Goal: Task Accomplishment & Management: Use online tool/utility

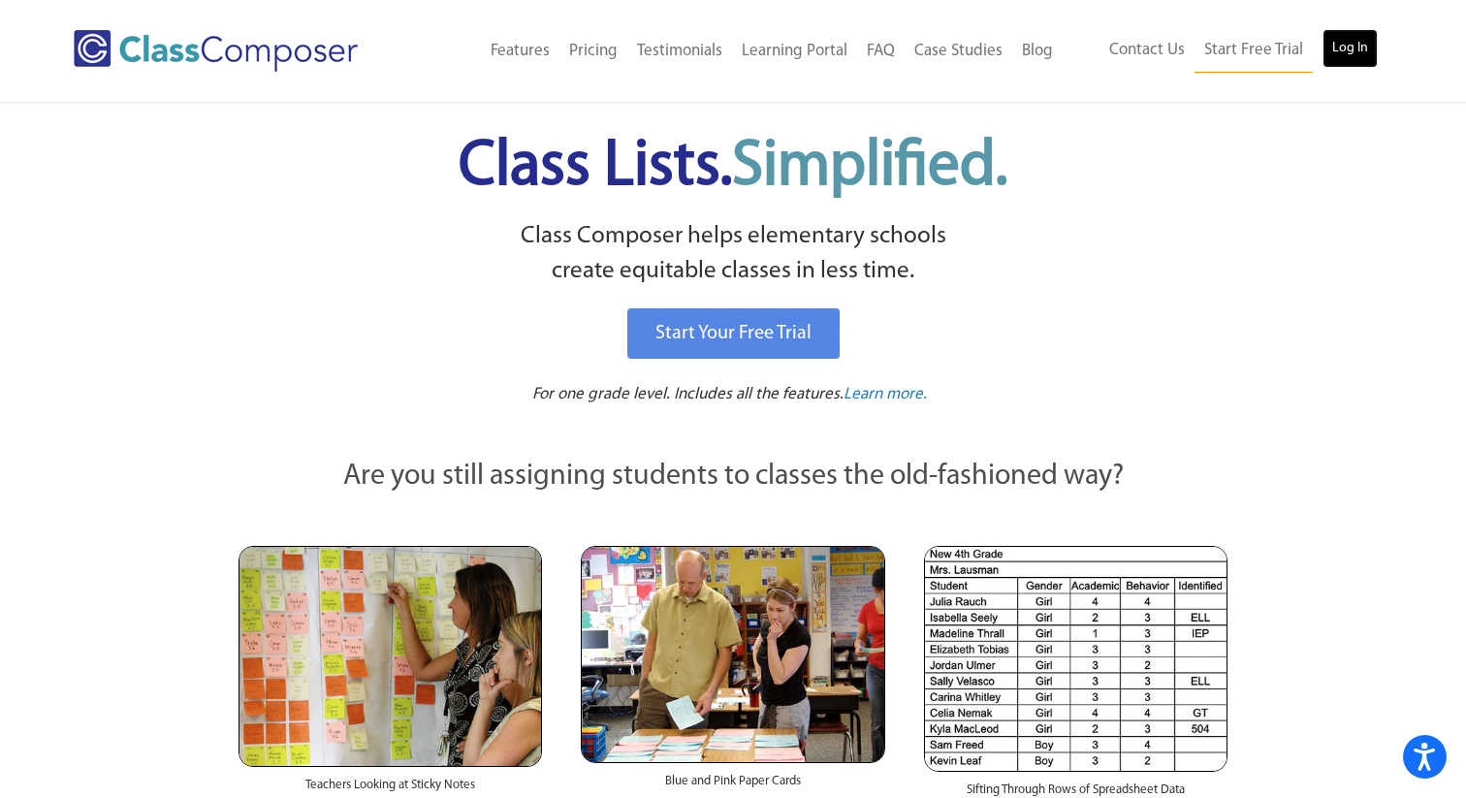
click at [1363, 48] on link "Log In" at bounding box center [1349, 48] width 55 height 39
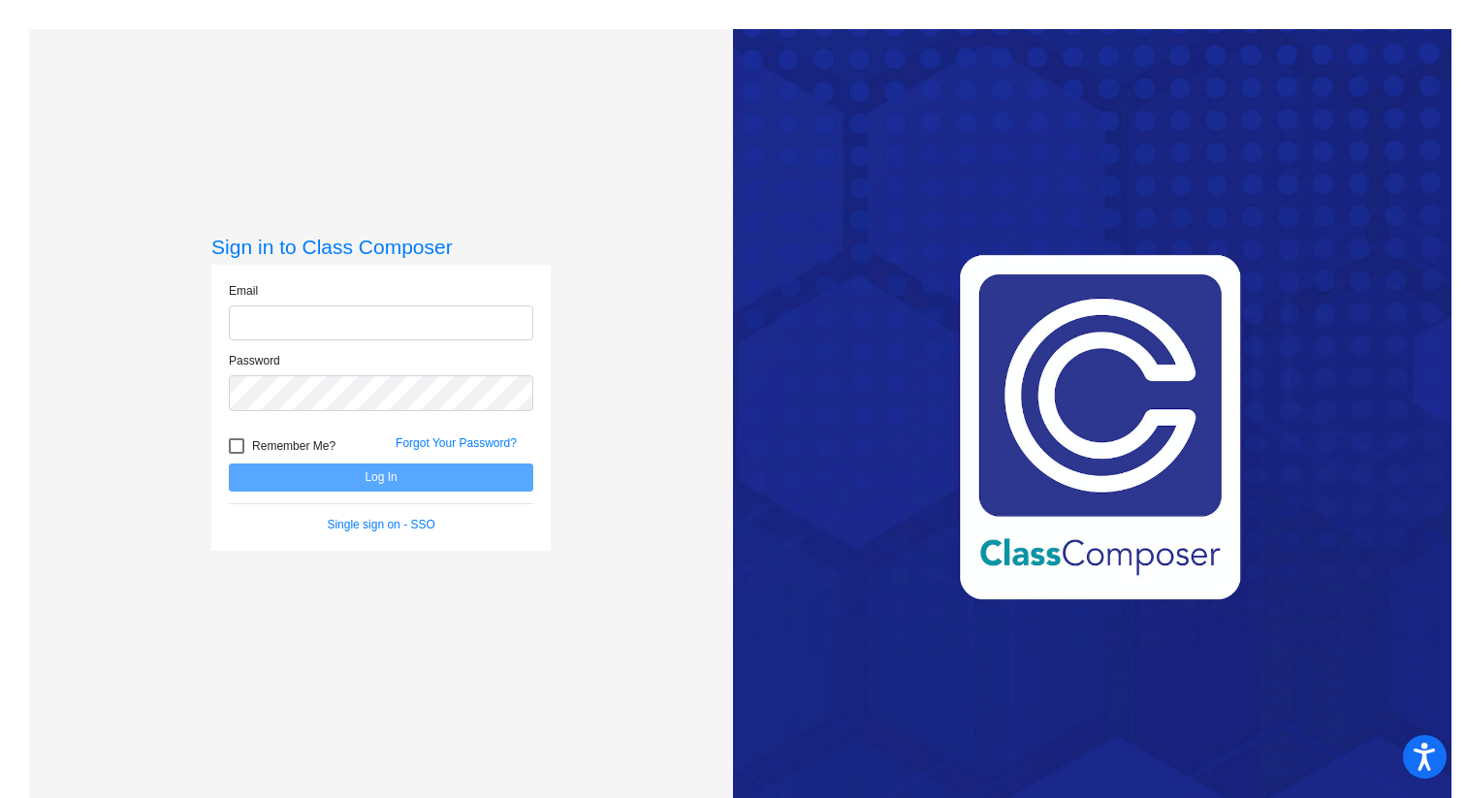
type input "[EMAIL_ADDRESS][PERSON_NAME][DOMAIN_NAME]"
click at [351, 476] on button "Log In" at bounding box center [381, 477] width 304 height 28
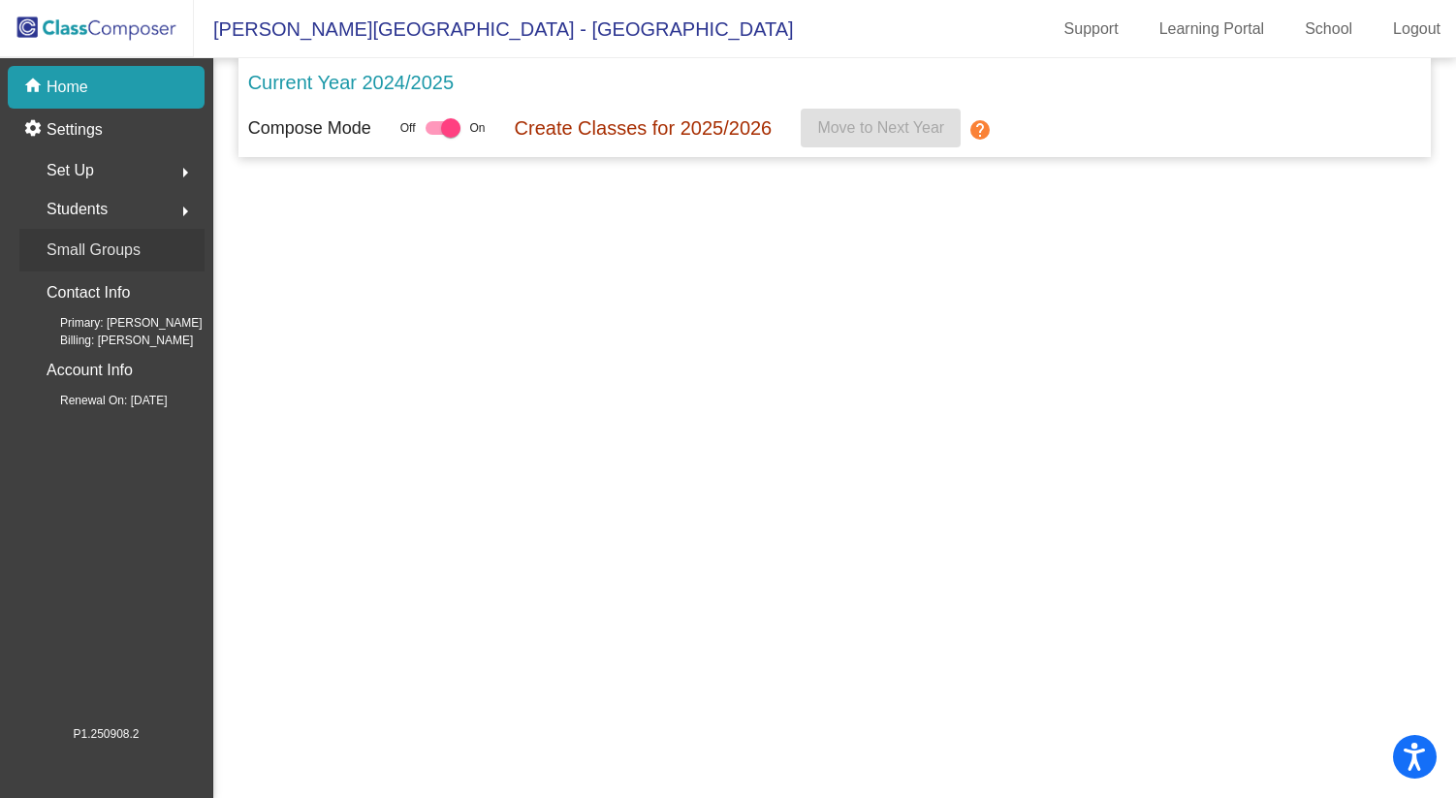
drag, startPoint x: 174, startPoint y: 236, endPoint x: 165, endPoint y: 222, distance: 16.1
click at [165, 222] on mat-nav-list "home Home settings Settings Set Up arrow_right Students arrow_right Small Group…" at bounding box center [106, 391] width 212 height 666
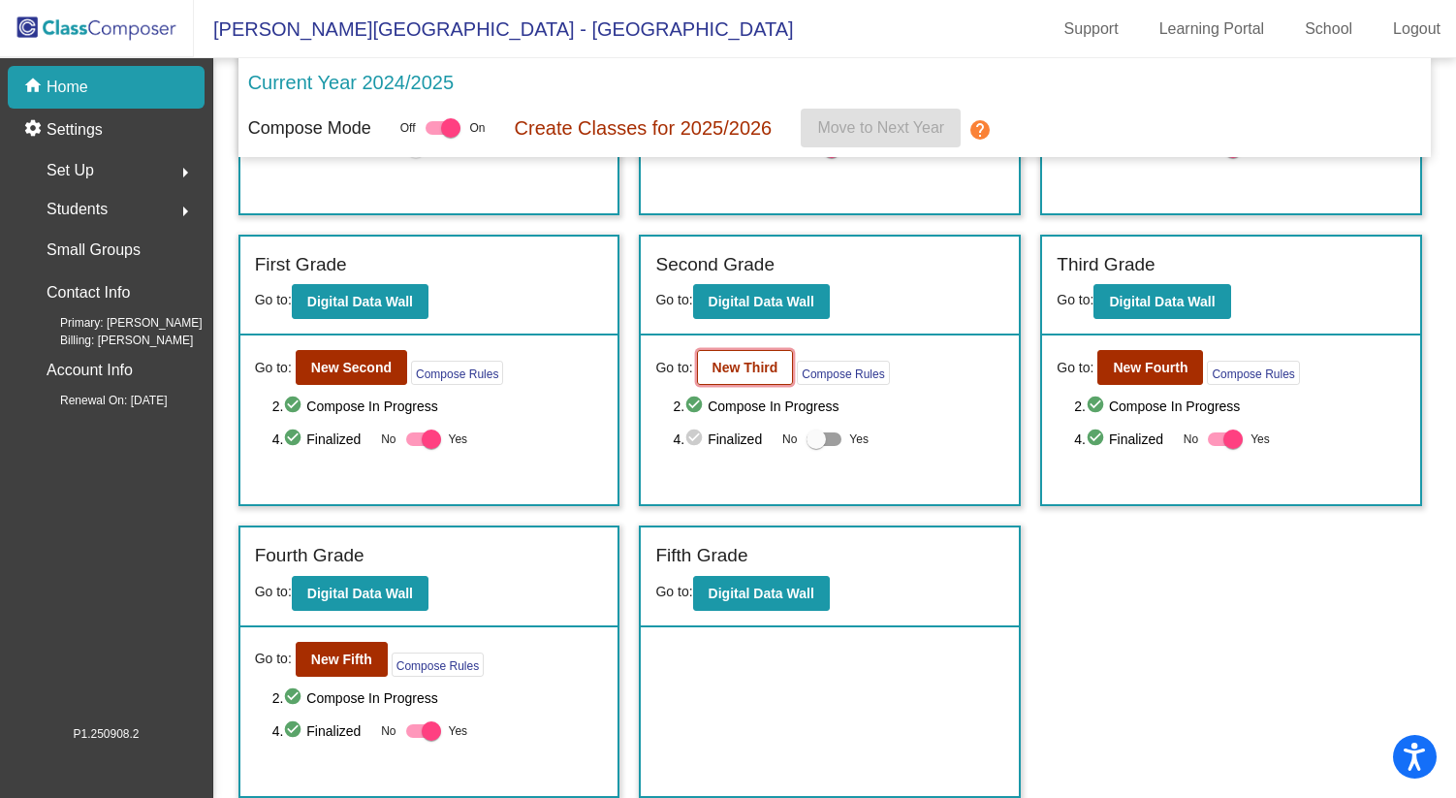
click at [757, 363] on b "New Third" at bounding box center [746, 368] width 66 height 16
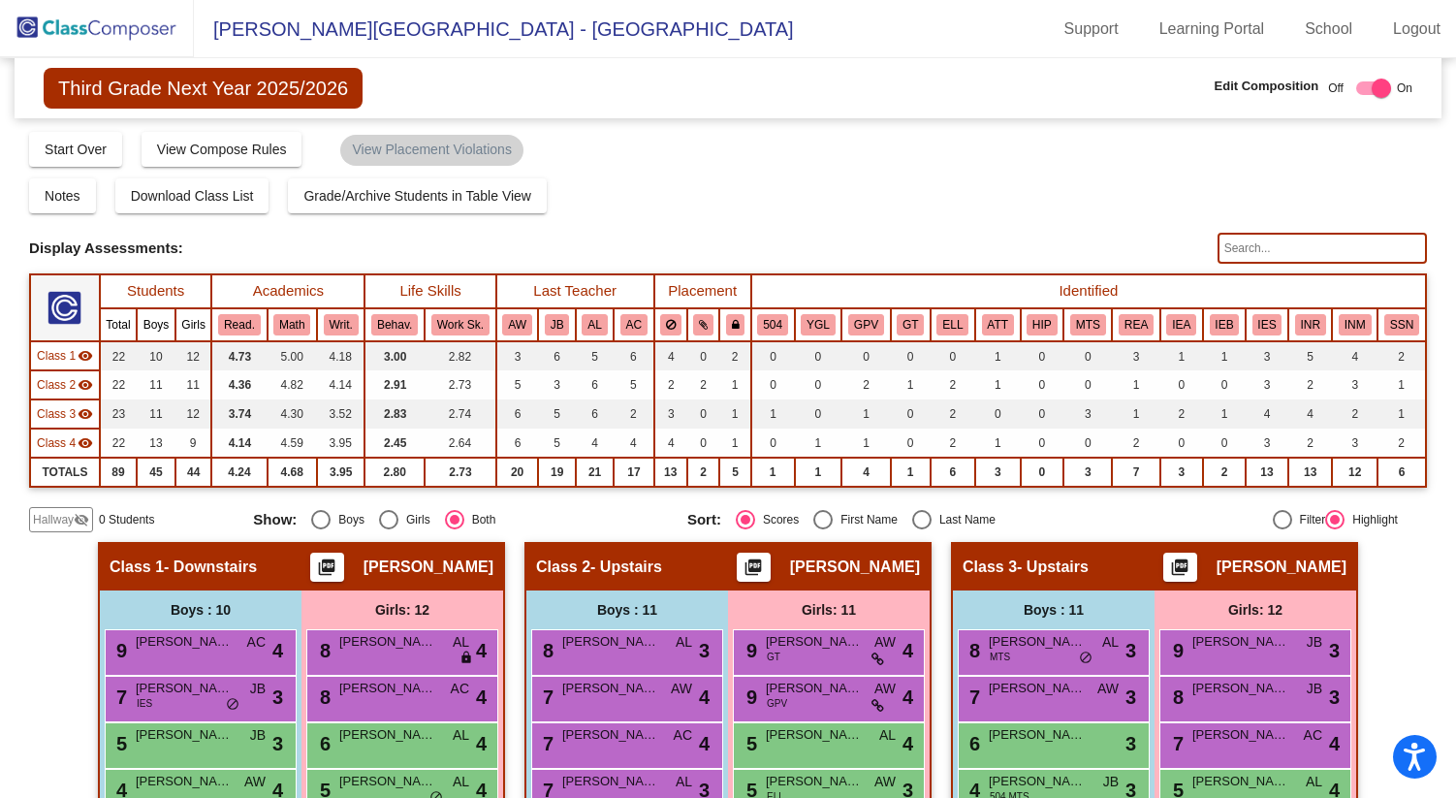
click at [42, 519] on span "Hallway" at bounding box center [53, 519] width 41 height 17
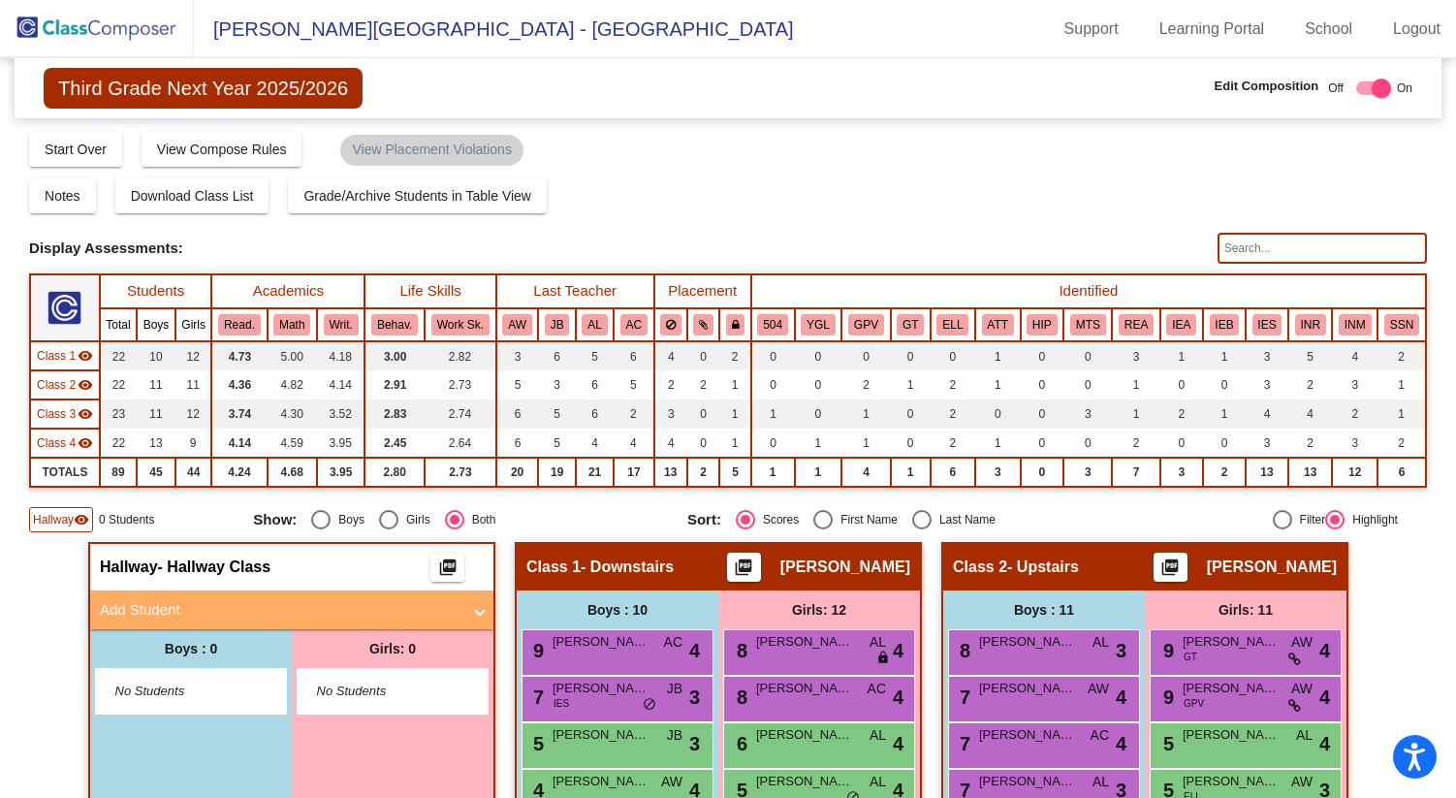
click at [70, 517] on span "Hallway" at bounding box center [53, 519] width 41 height 17
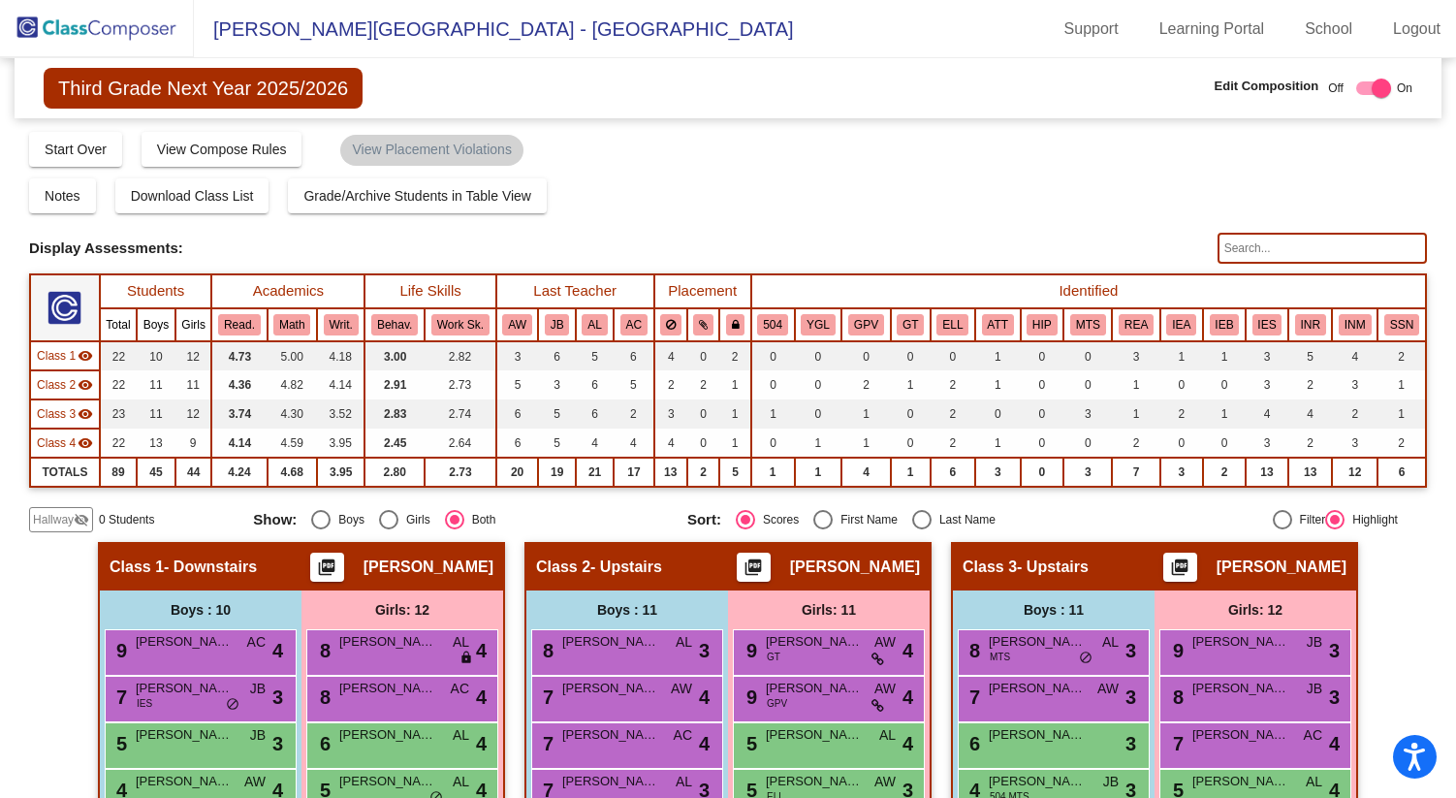
click at [70, 515] on span "Hallway" at bounding box center [53, 519] width 41 height 17
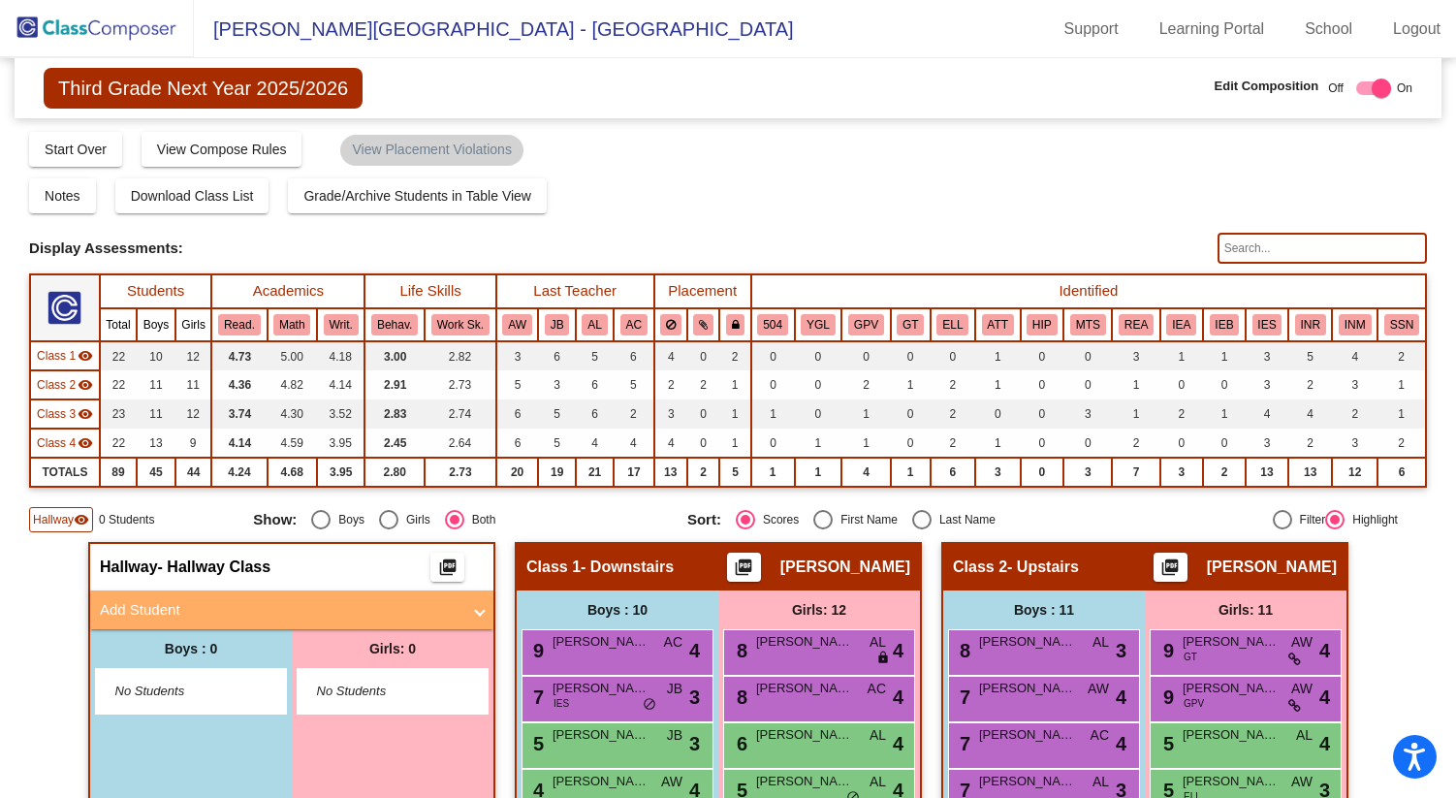
click at [910, 180] on div "Notes Download Class List Import Students Grade/Archive Students in Table View …" at bounding box center [728, 195] width 1398 height 35
click at [111, 33] on img at bounding box center [97, 28] width 194 height 57
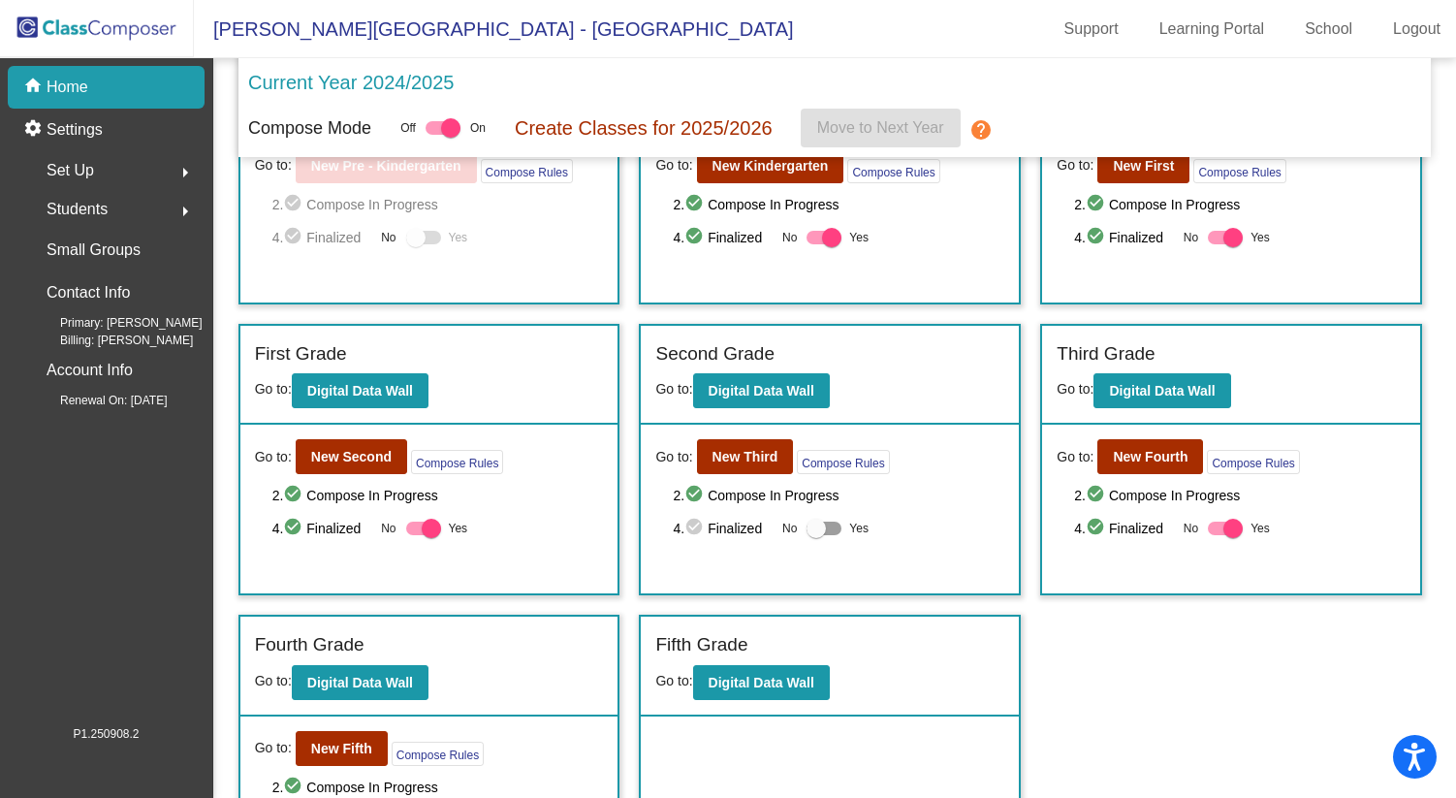
scroll to position [226, 0]
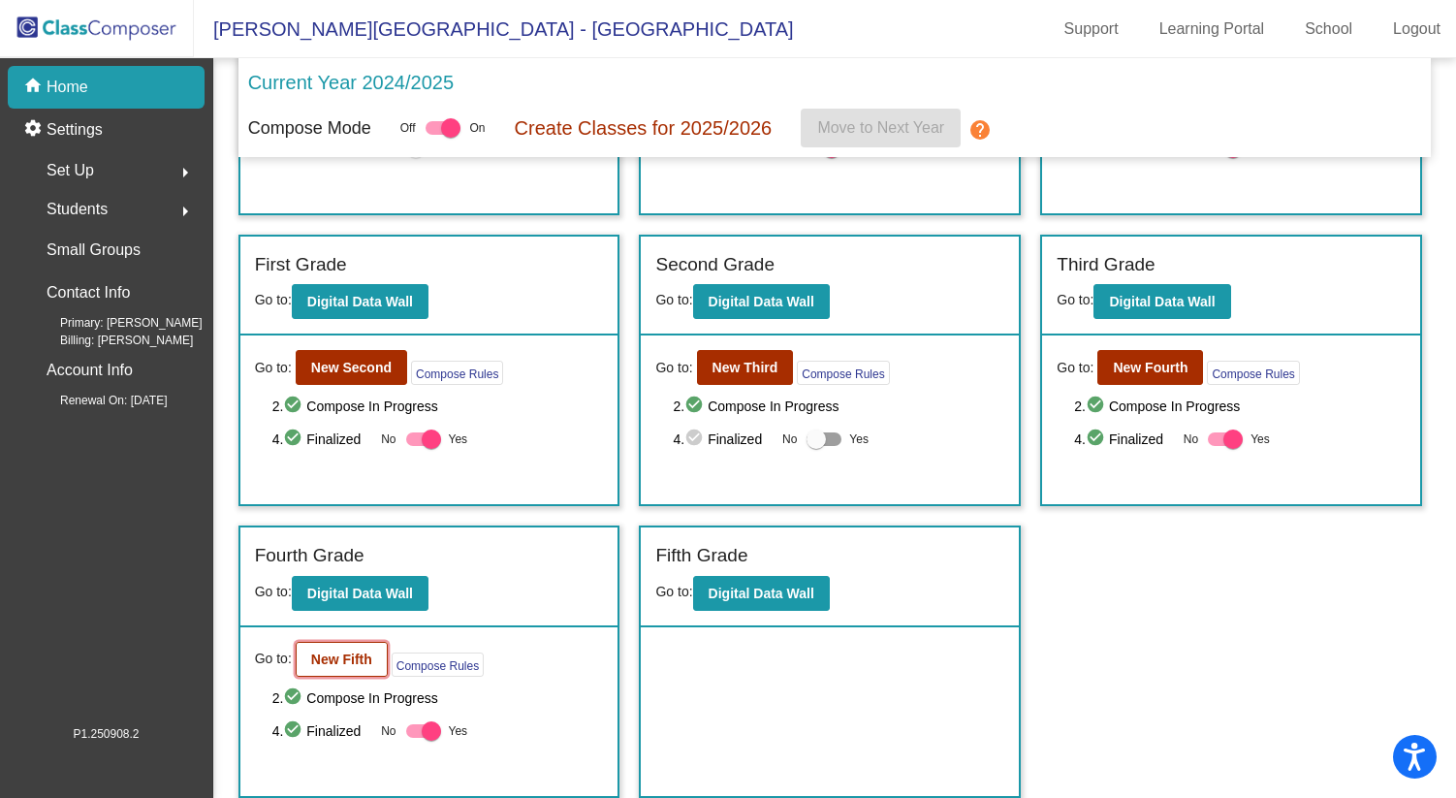
click at [337, 654] on b "New Fifth" at bounding box center [341, 659] width 61 height 16
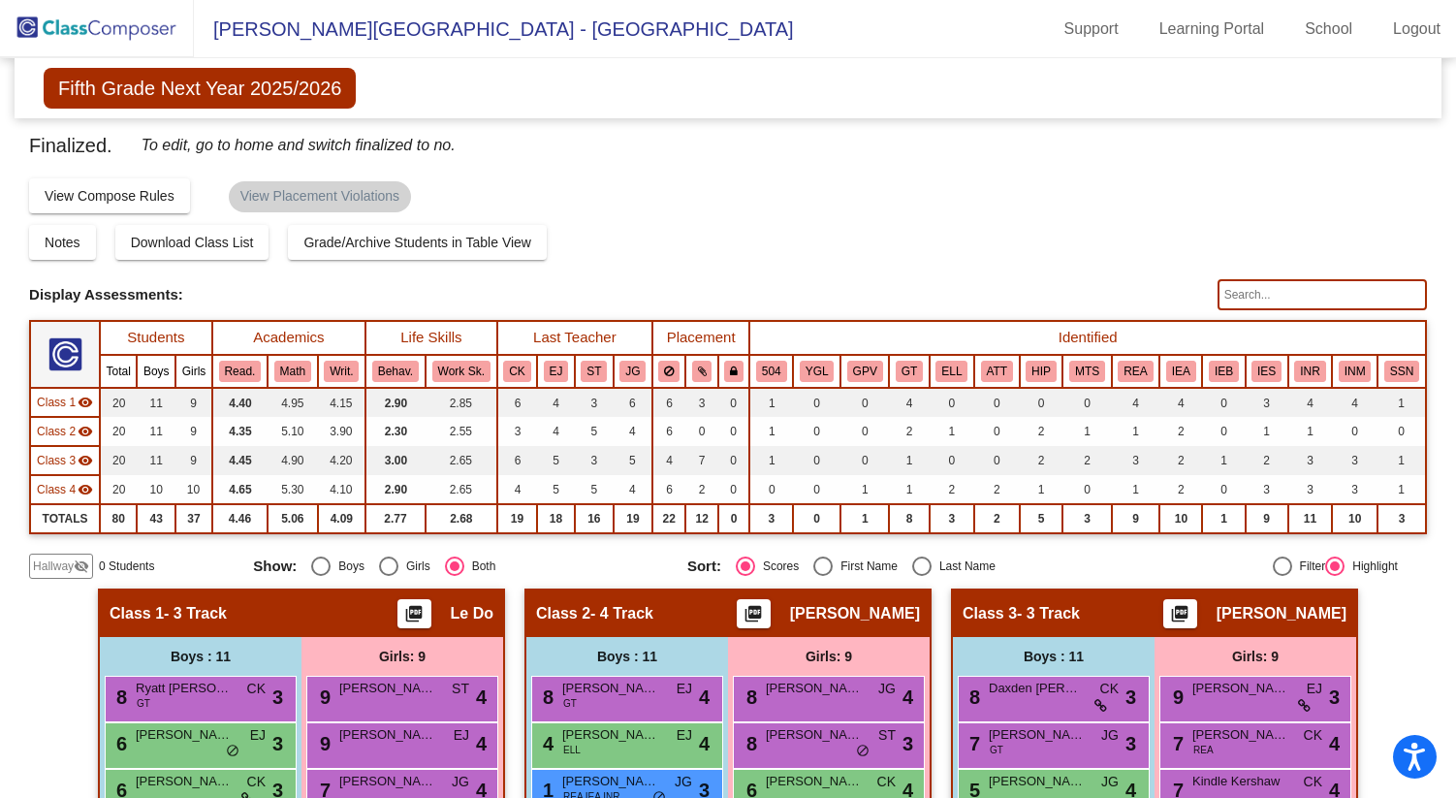
click at [69, 568] on span "Hallway" at bounding box center [53, 565] width 41 height 17
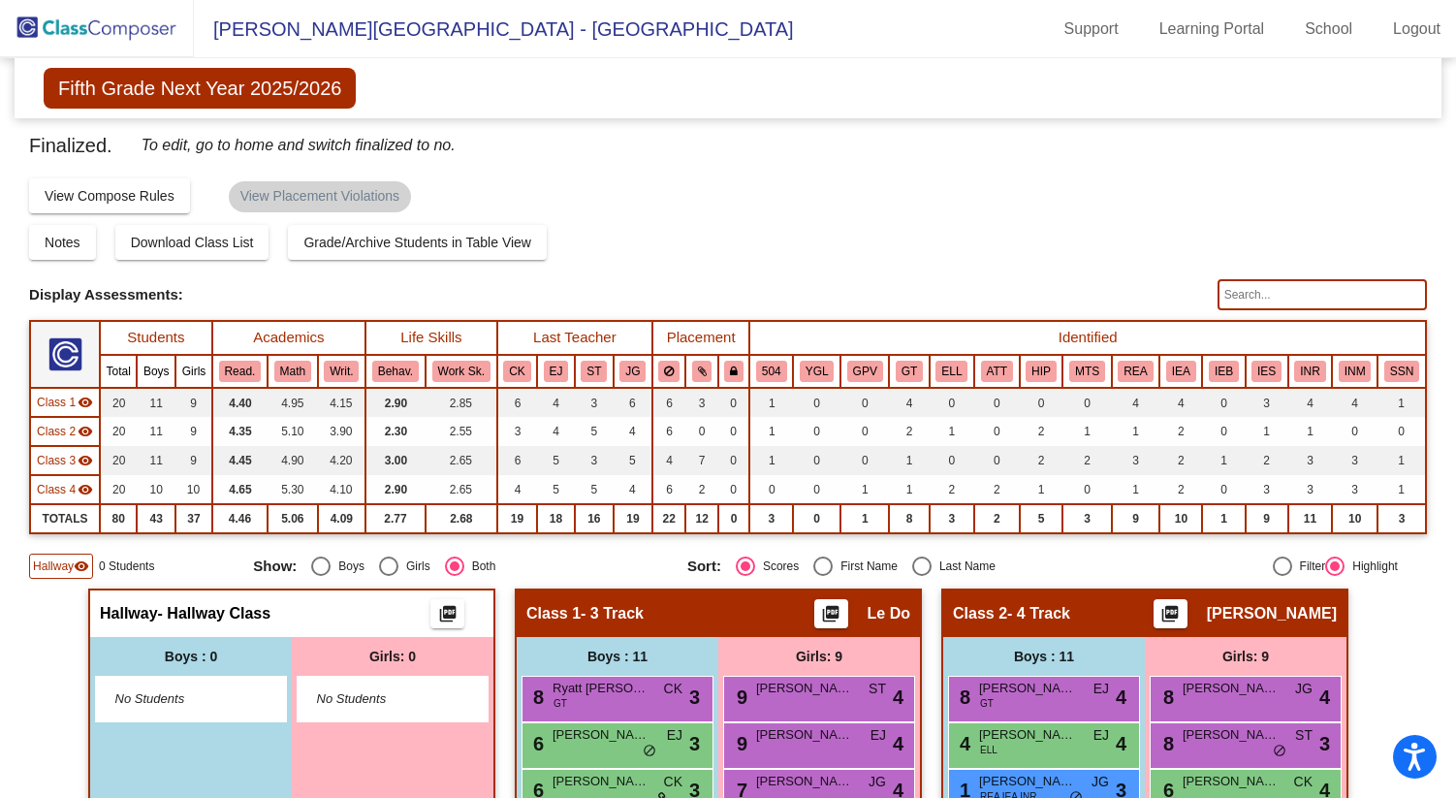
click at [1290, 97] on div "Fifth Grade Next Year 2025/2026 Edit Composition Off On Incoming Digital Data W…" at bounding box center [728, 88] width 1427 height 60
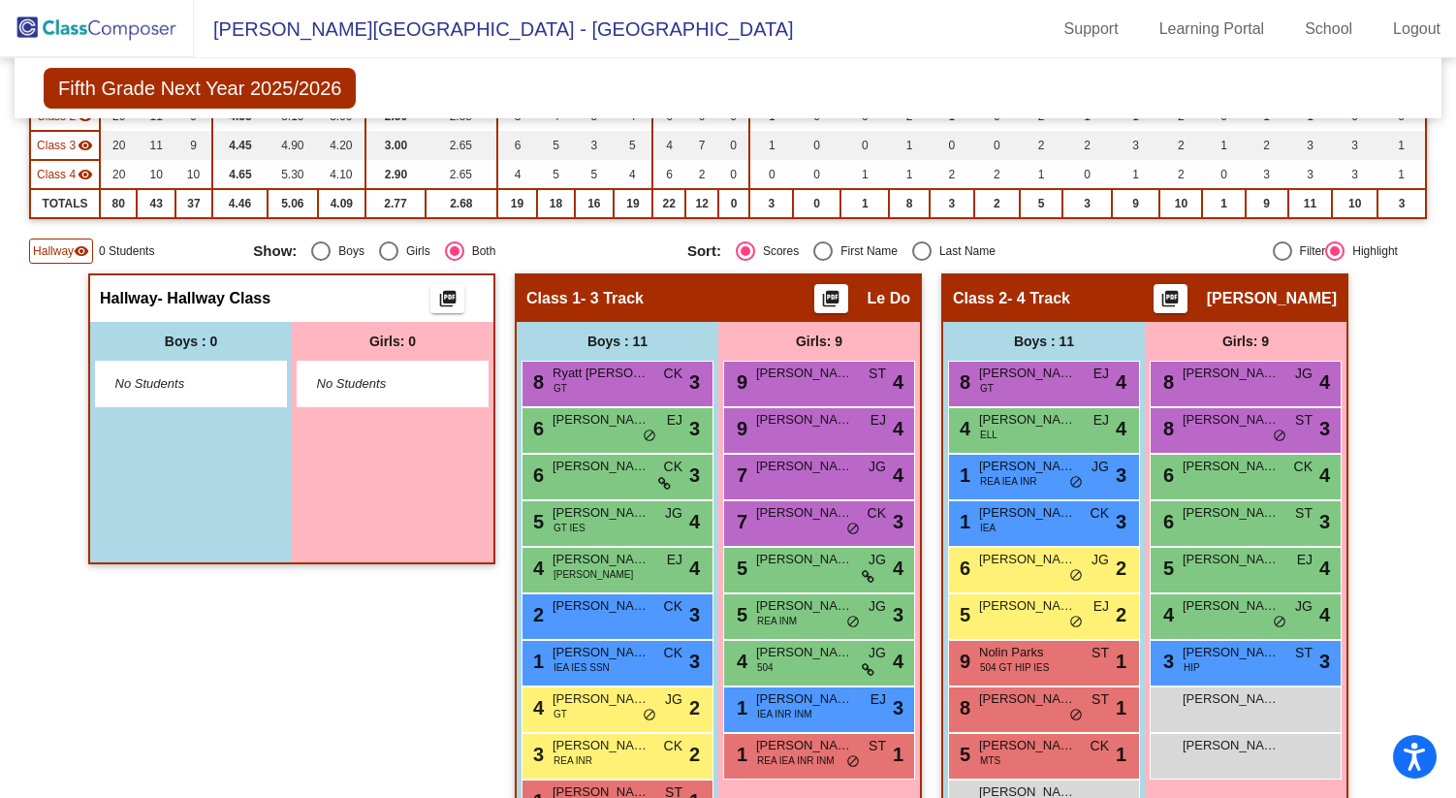
scroll to position [378, 0]
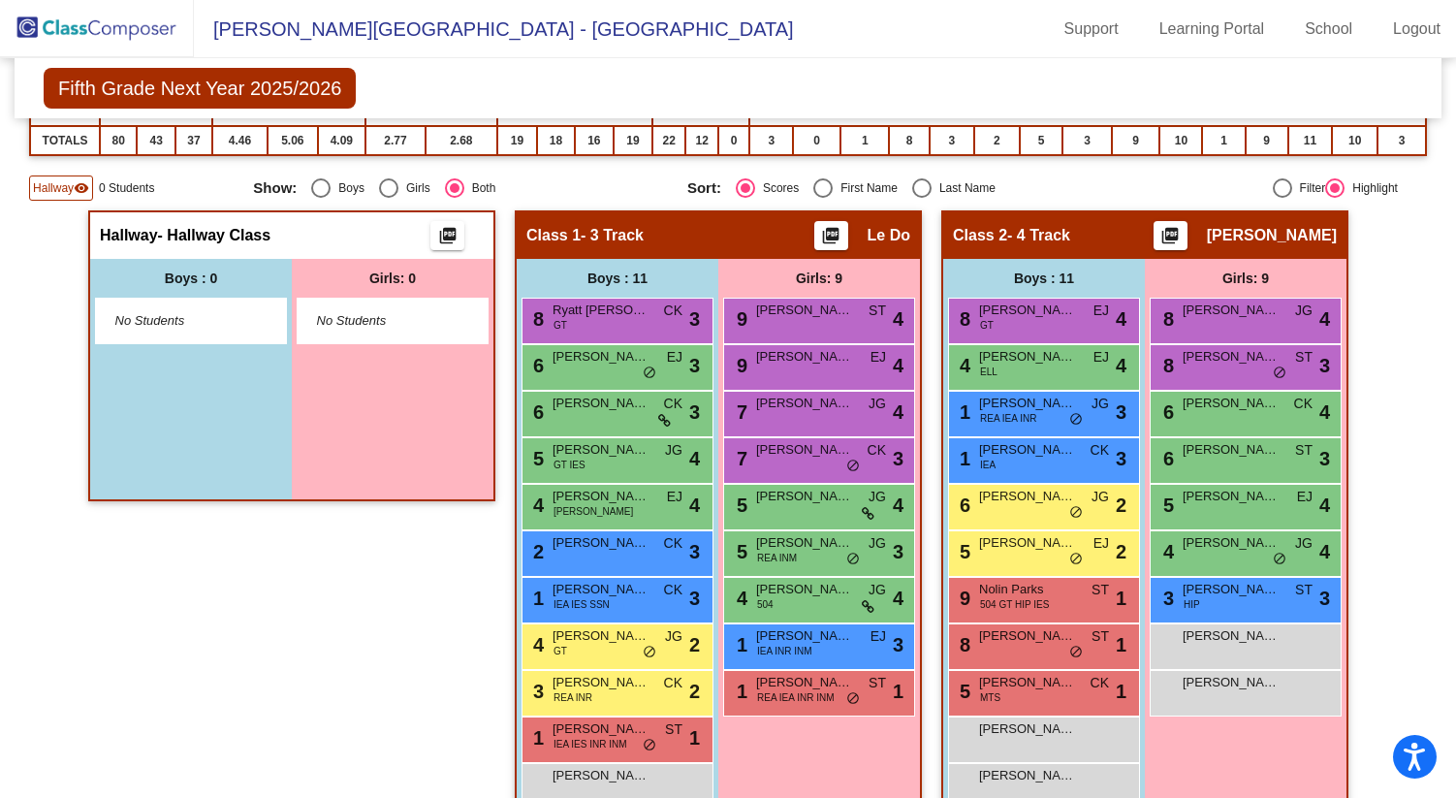
click at [358, 310] on div "No Students" at bounding box center [393, 321] width 190 height 45
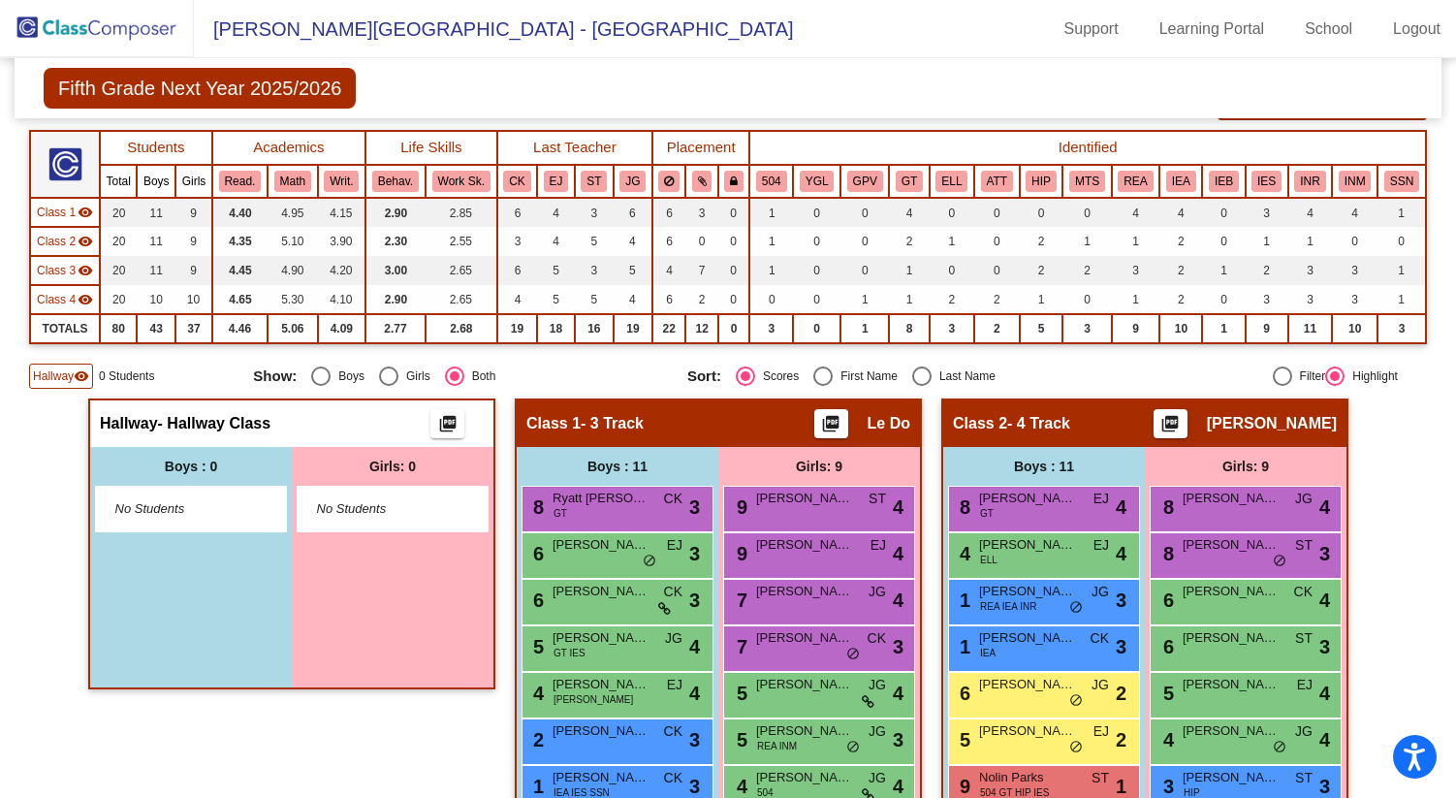
scroll to position [0, 0]
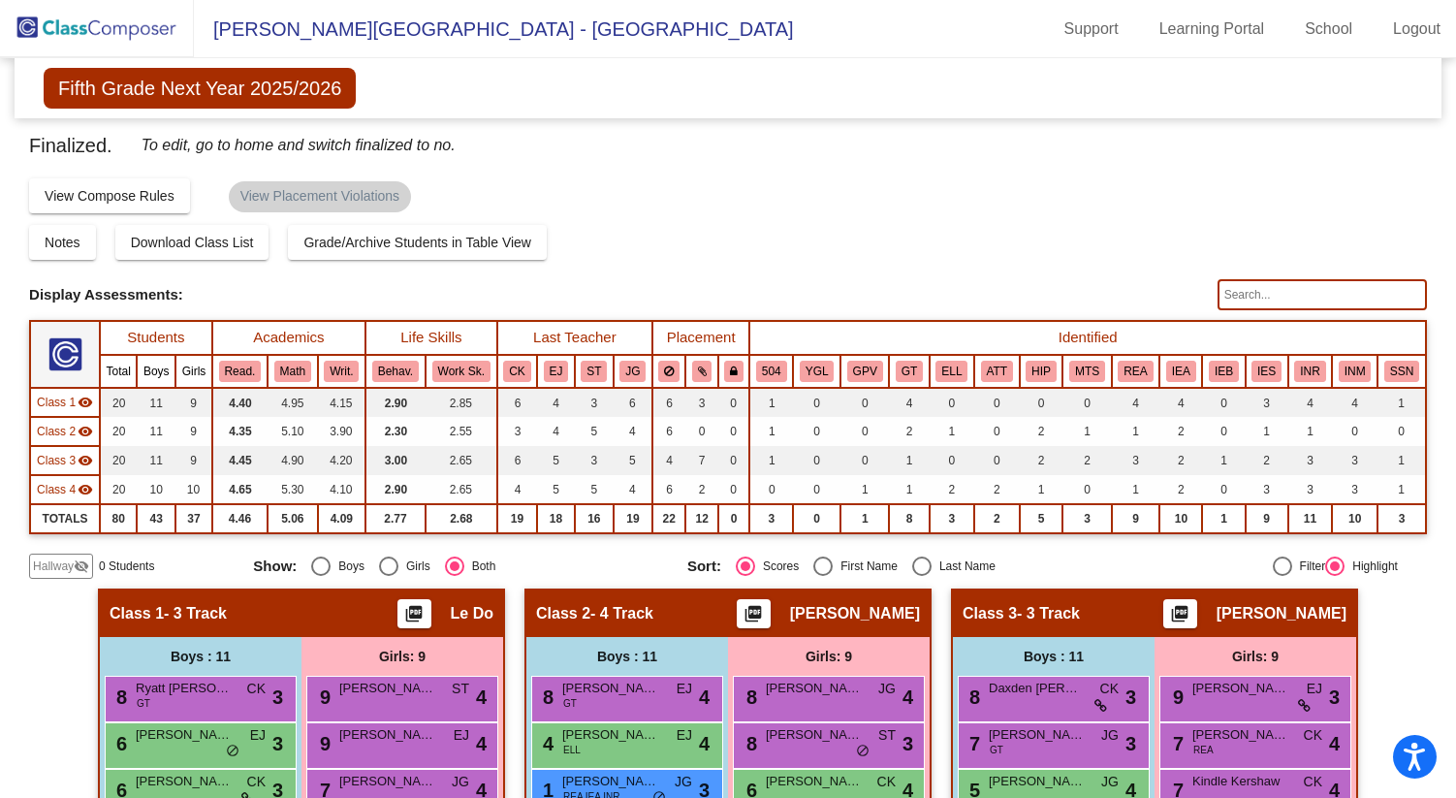
click at [111, 21] on img at bounding box center [97, 28] width 194 height 57
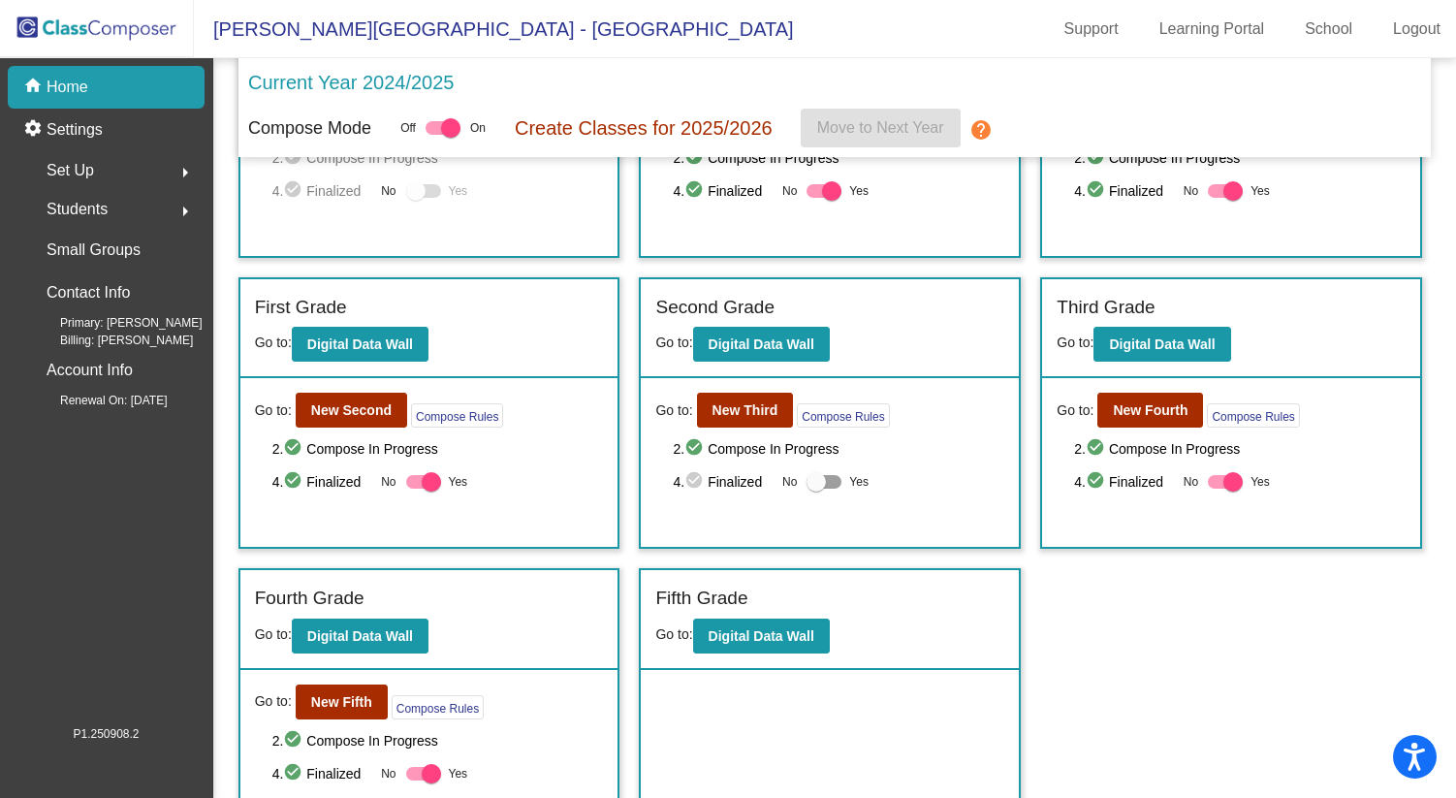
scroll to position [226, 0]
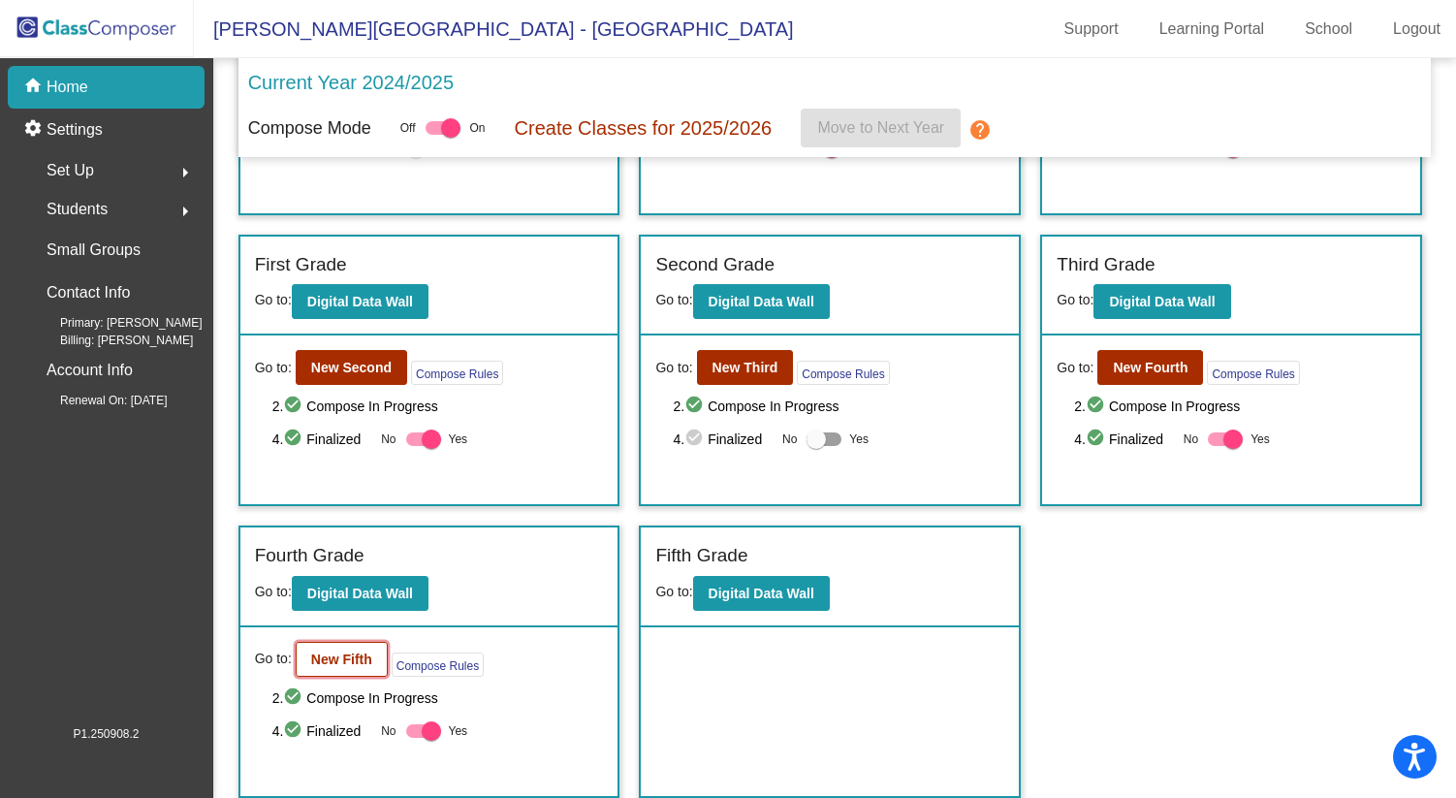
click at [346, 653] on b "New Fifth" at bounding box center [341, 659] width 61 height 16
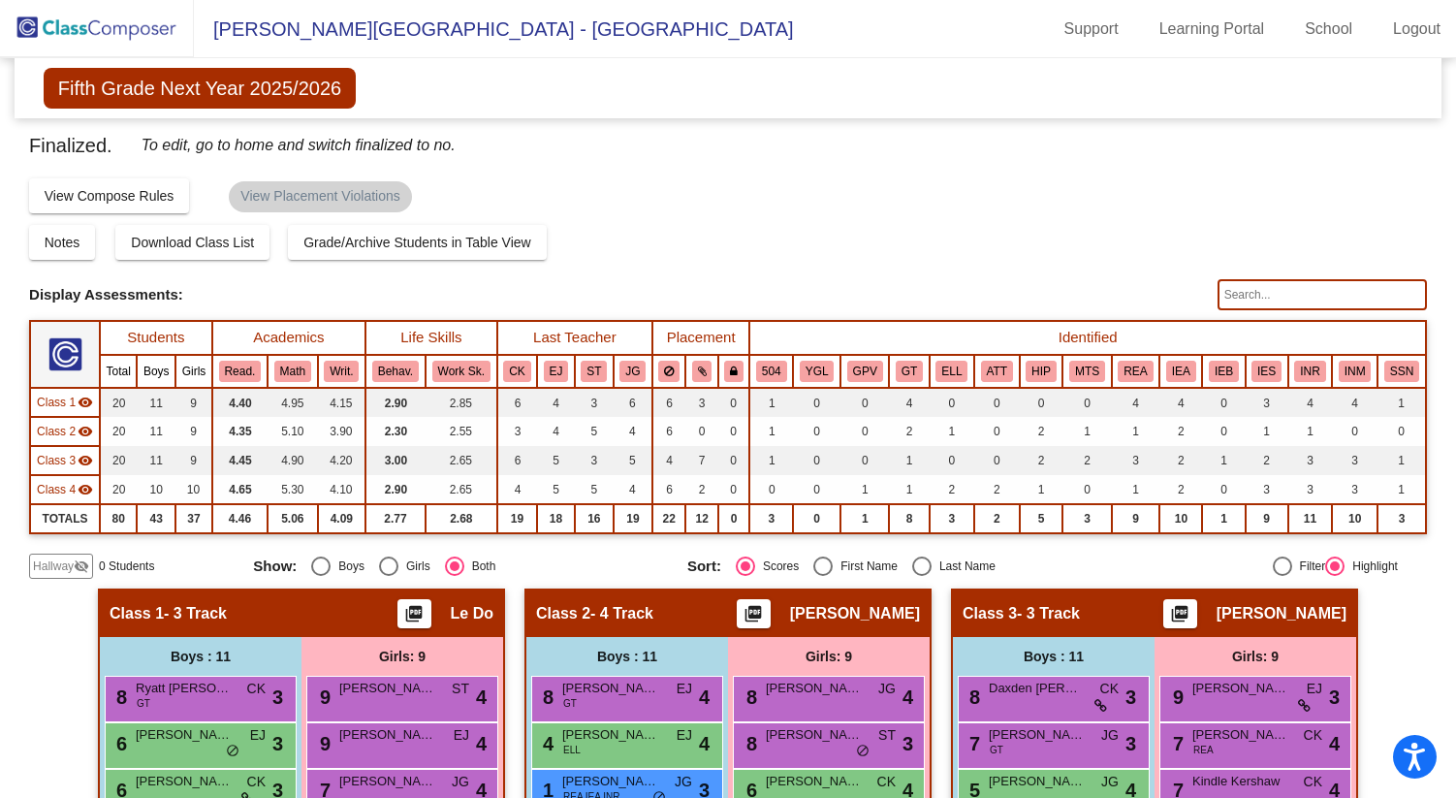
click at [1330, 135] on div "Finalized. To edit, go to home and switch finalized to no." at bounding box center [728, 153] width 1398 height 47
click at [1347, 87] on div "Fifth Grade Next Year 2025/2026 Edit Composition Off On Incoming Digital Data W…" at bounding box center [728, 88] width 1427 height 60
drag, startPoint x: 1442, startPoint y: 79, endPoint x: 1413, endPoint y: 79, distance: 28.1
click at [1421, 79] on mat-sidenav-content "Fifth Grade Next Year 2025/2026 Edit Composition Off On Incoming Digital Data W…" at bounding box center [728, 428] width 1456 height 740
click at [1369, 79] on div "Fifth Grade Next Year 2025/2026 Edit Composition Off On Incoming Digital Data W…" at bounding box center [728, 88] width 1427 height 60
